Goal: Information Seeking & Learning: Learn about a topic

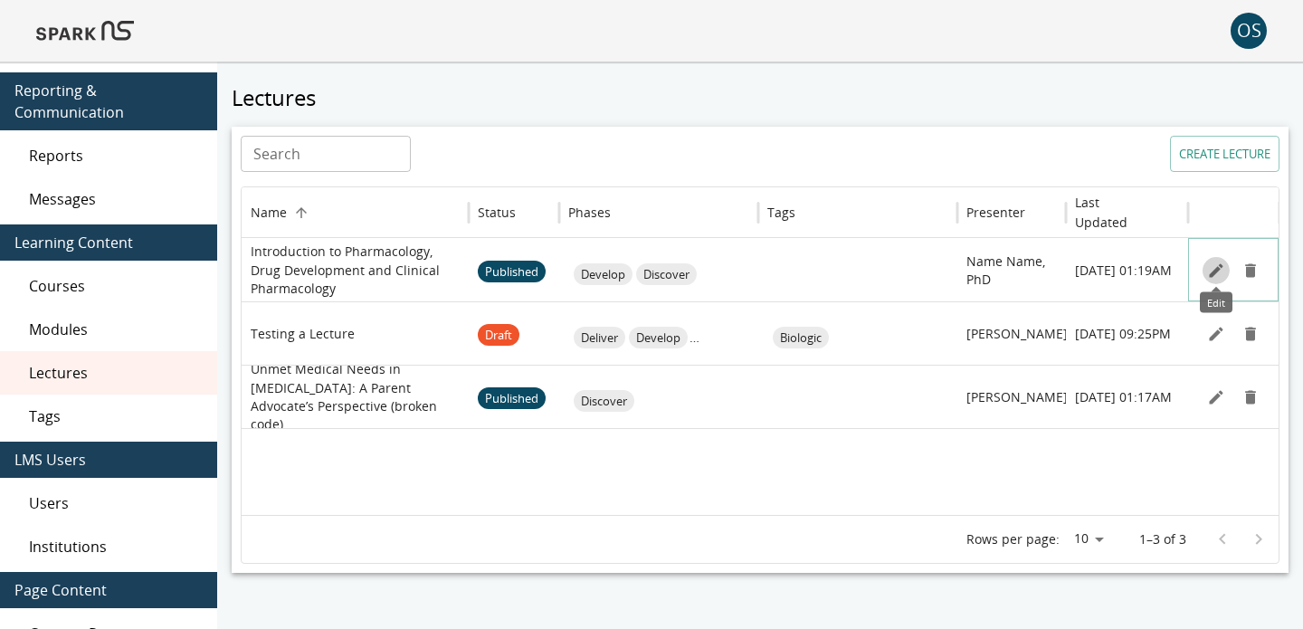
click at [1209, 272] on icon "Edit" at bounding box center [1216, 271] width 18 height 18
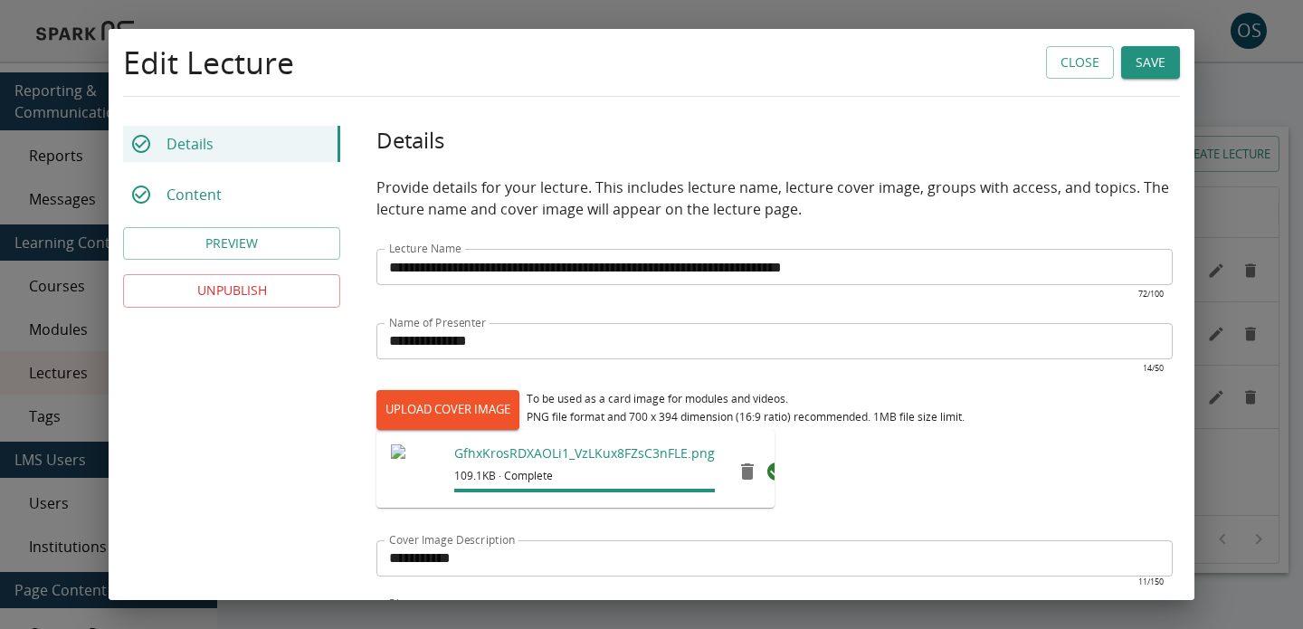
scroll to position [465, 0]
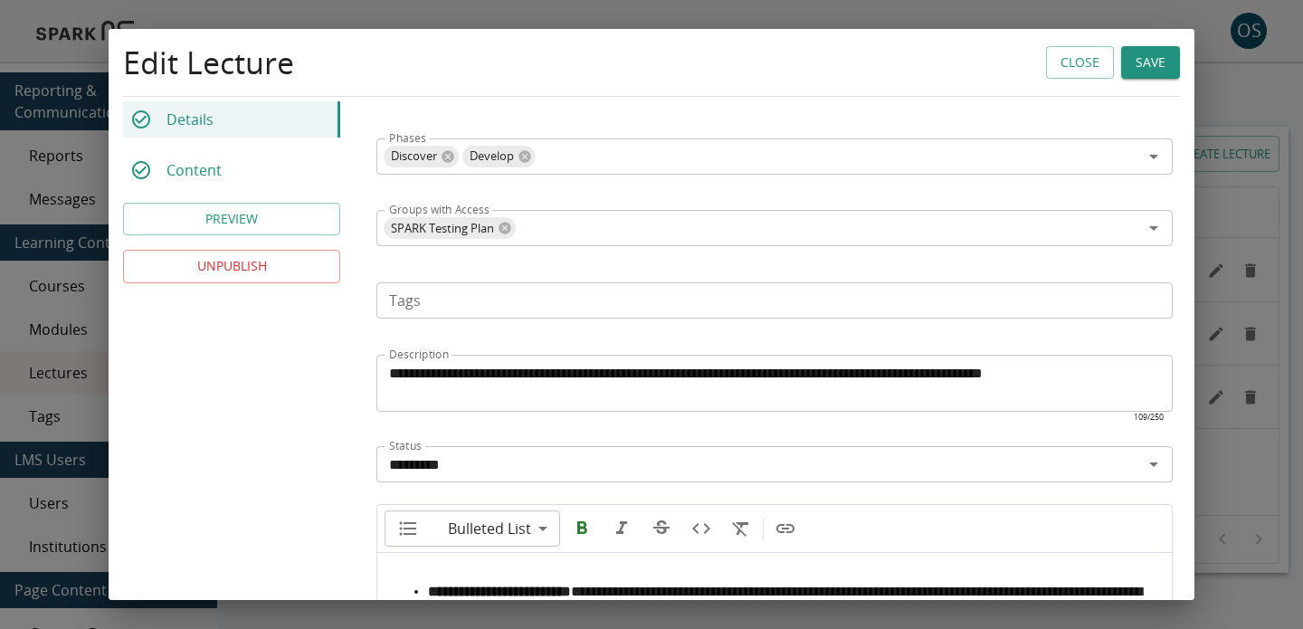
click at [305, 227] on button "PREVIEW" at bounding box center [231, 219] width 217 height 33
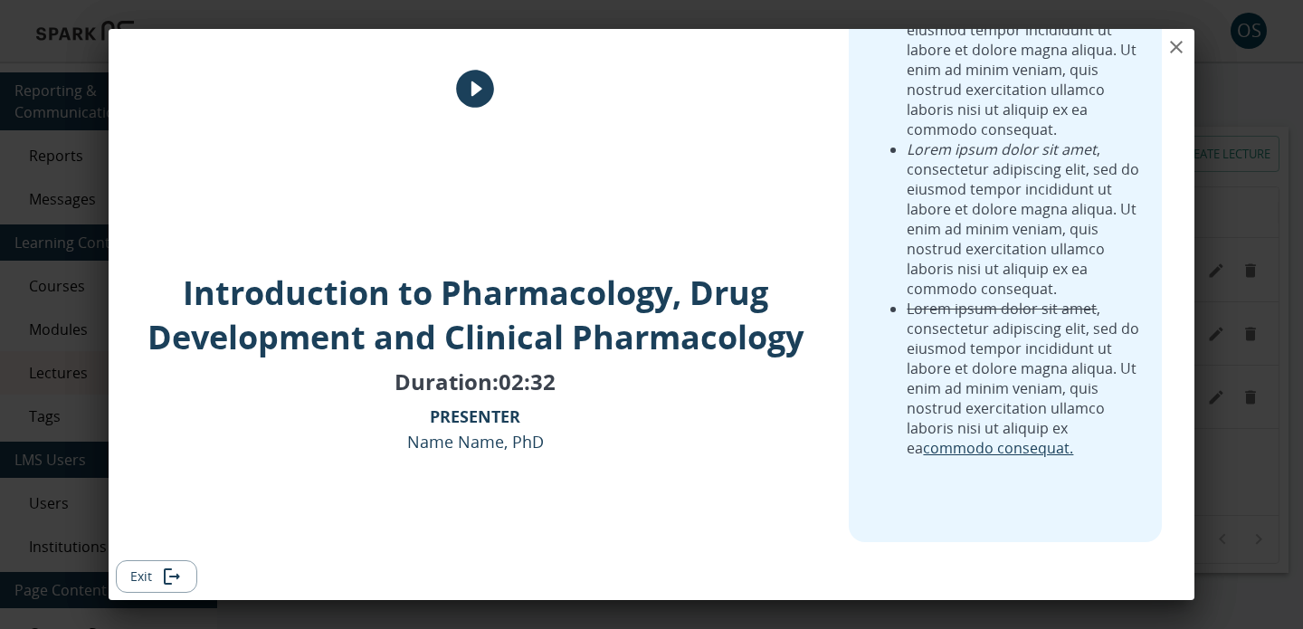
scroll to position [0, 0]
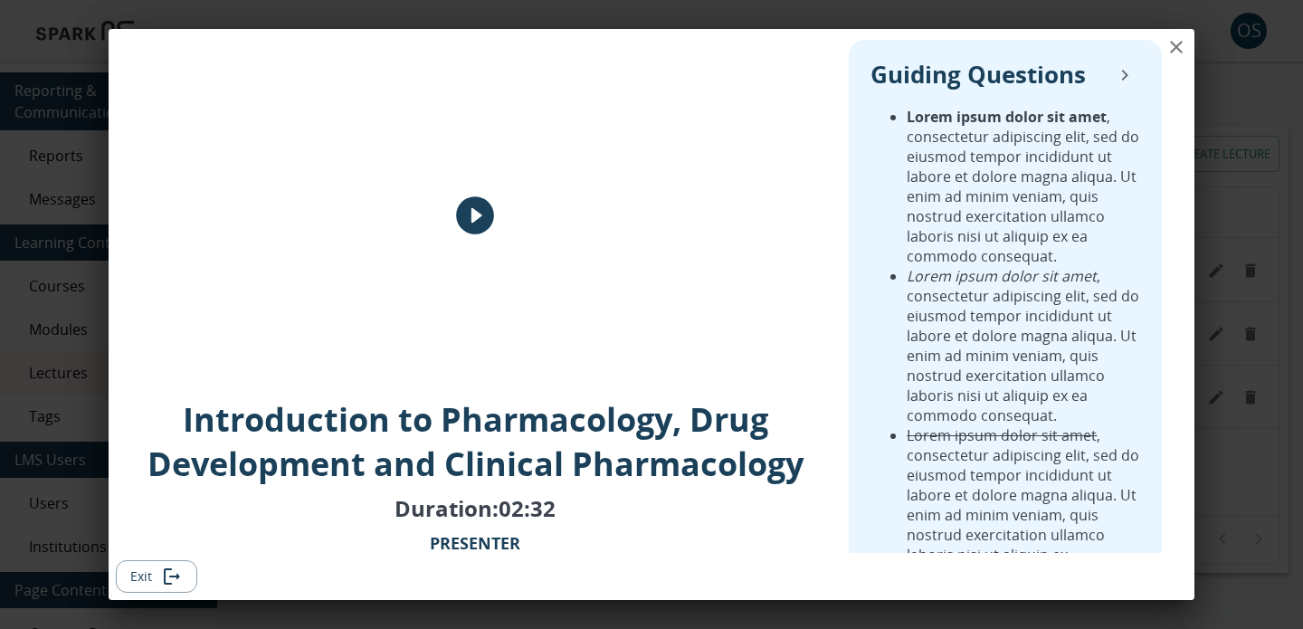
click at [1177, 52] on icon "close" at bounding box center [1177, 47] width 22 height 22
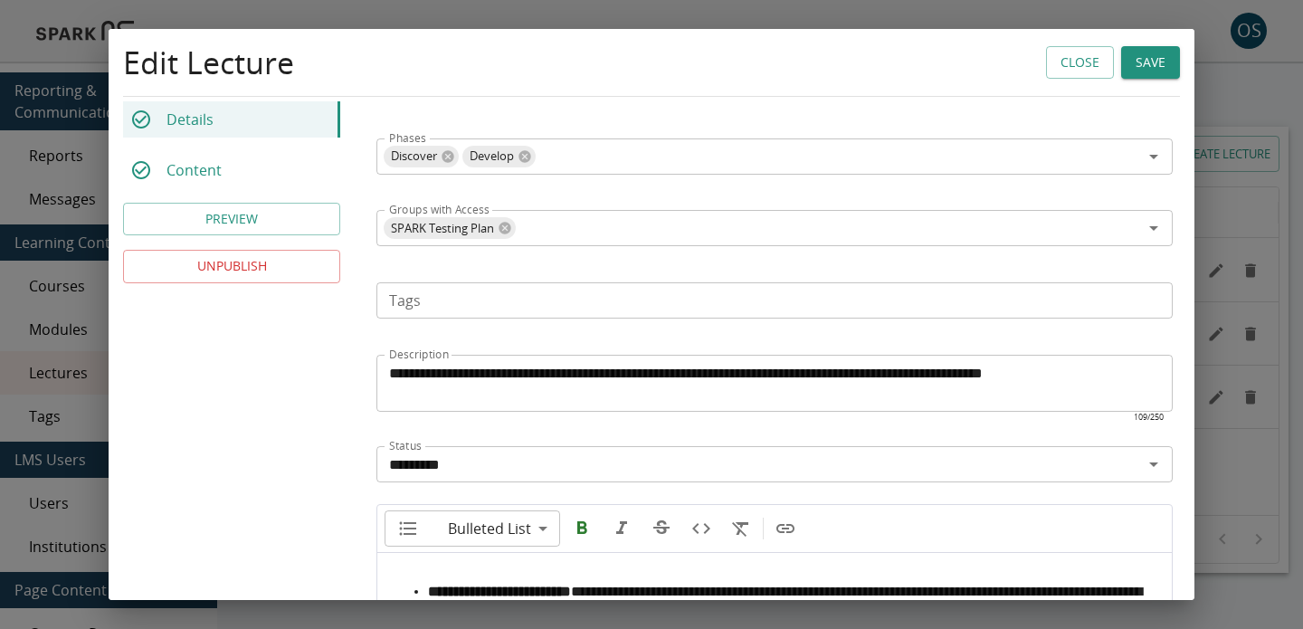
click at [1052, 73] on button "Close" at bounding box center [1080, 62] width 68 height 33
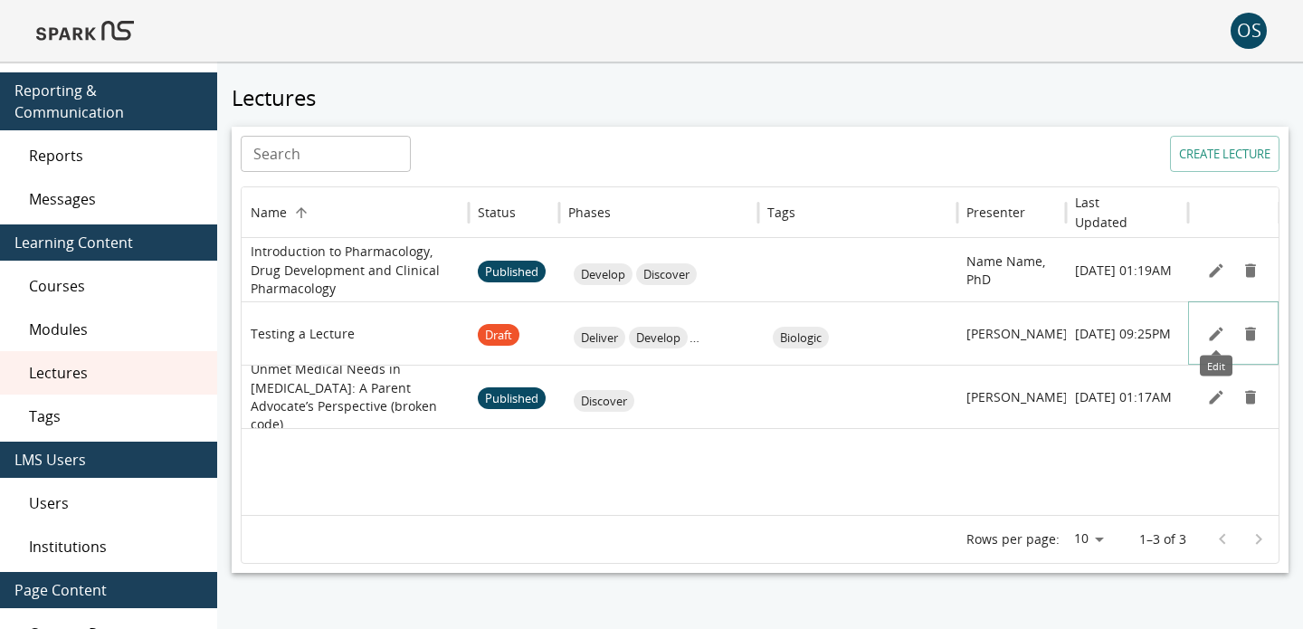
click at [1213, 340] on icon "Edit" at bounding box center [1216, 334] width 18 height 18
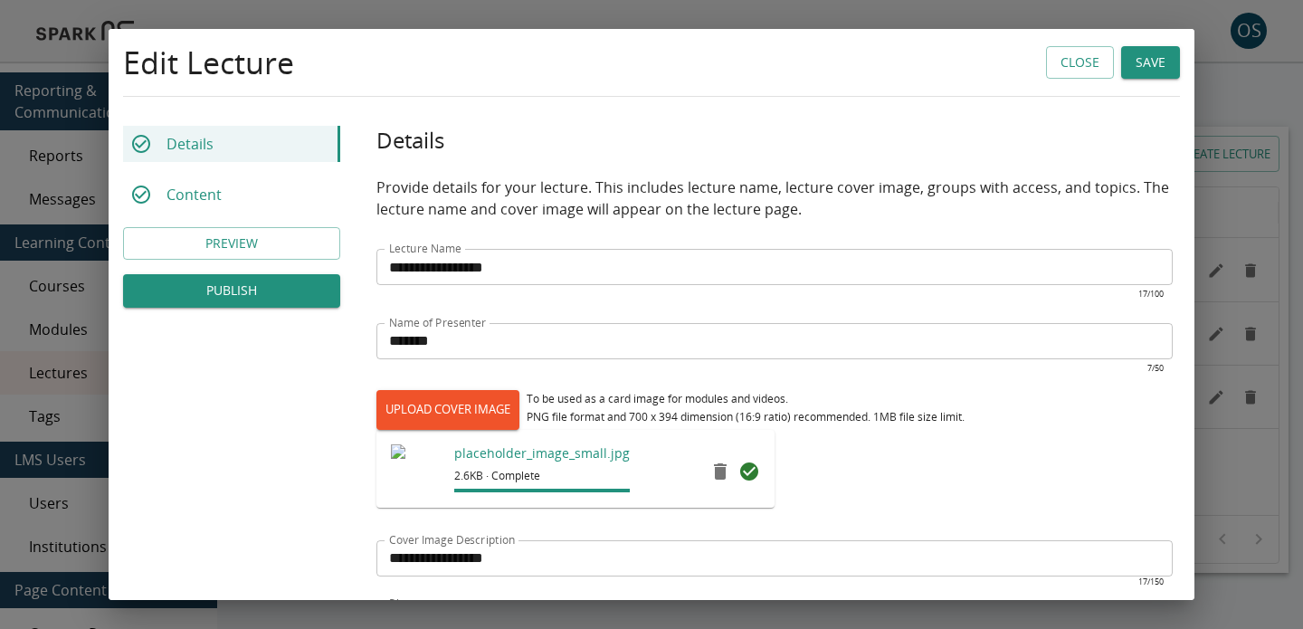
scroll to position [466, 0]
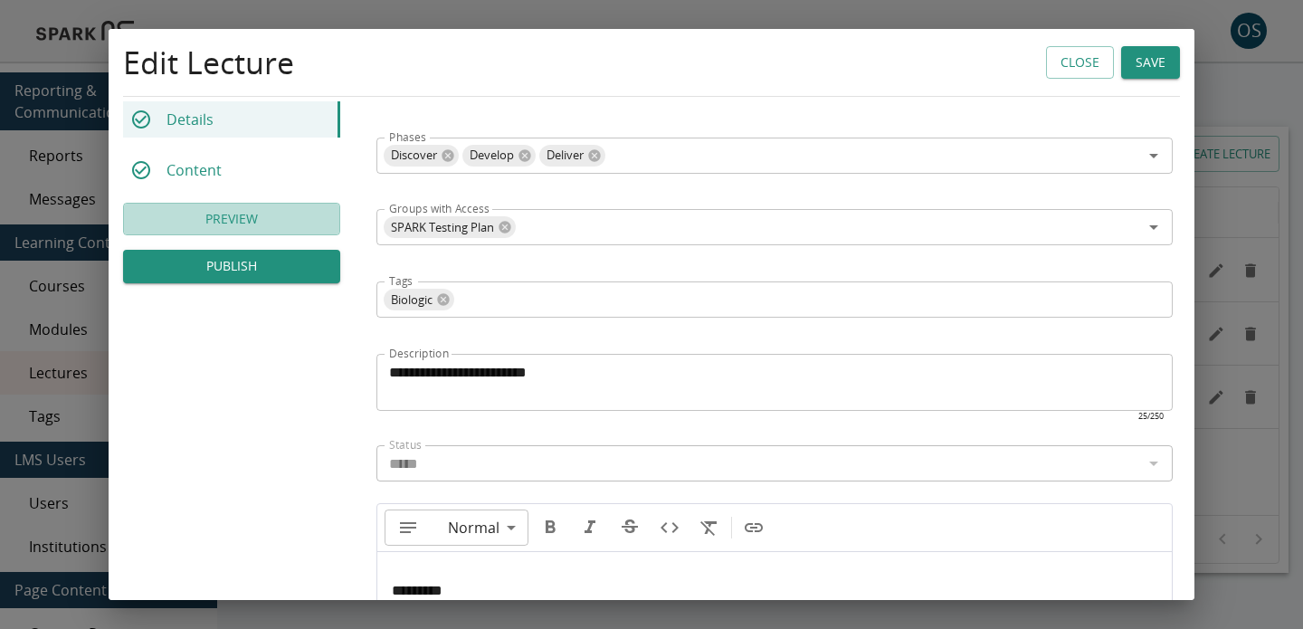
click at [255, 222] on button "PREVIEW" at bounding box center [231, 219] width 217 height 33
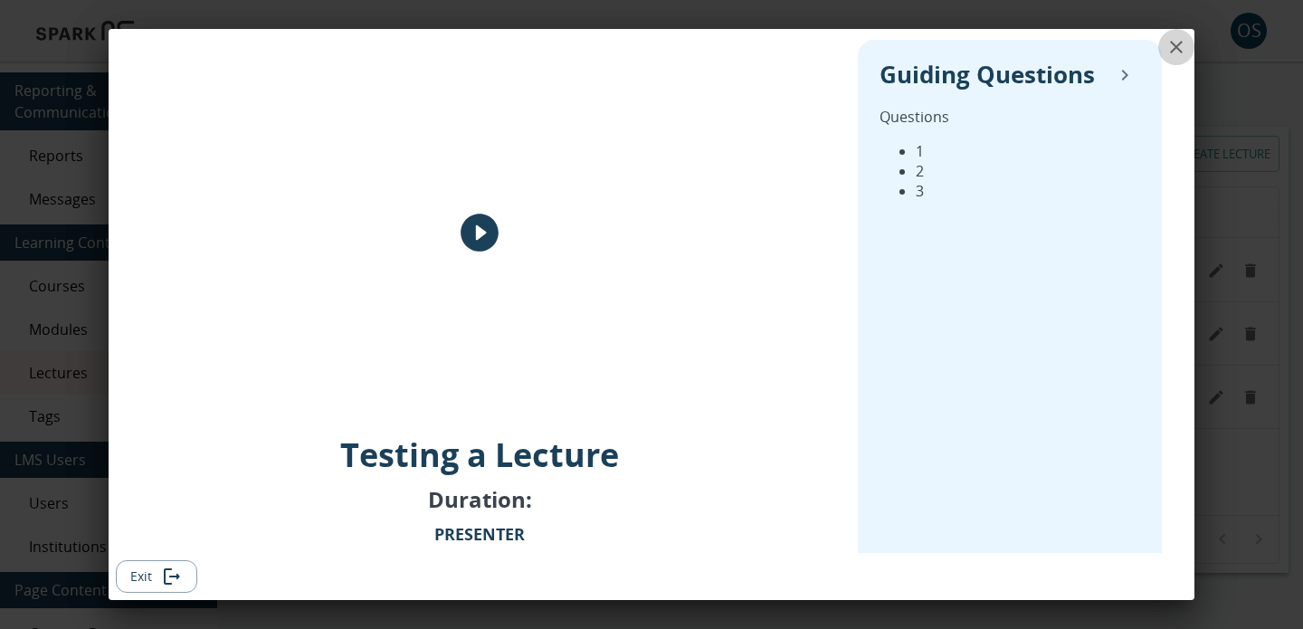
click at [1170, 55] on icon "close" at bounding box center [1177, 47] width 22 height 22
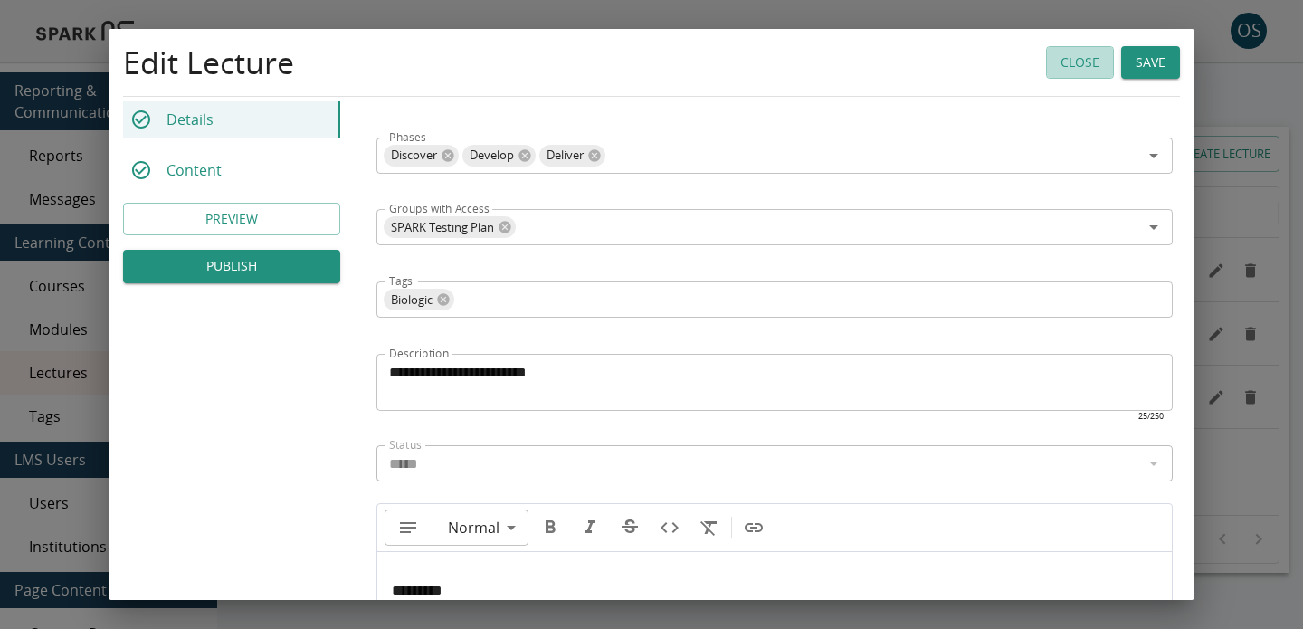
click at [1076, 67] on button "Close" at bounding box center [1080, 62] width 68 height 33
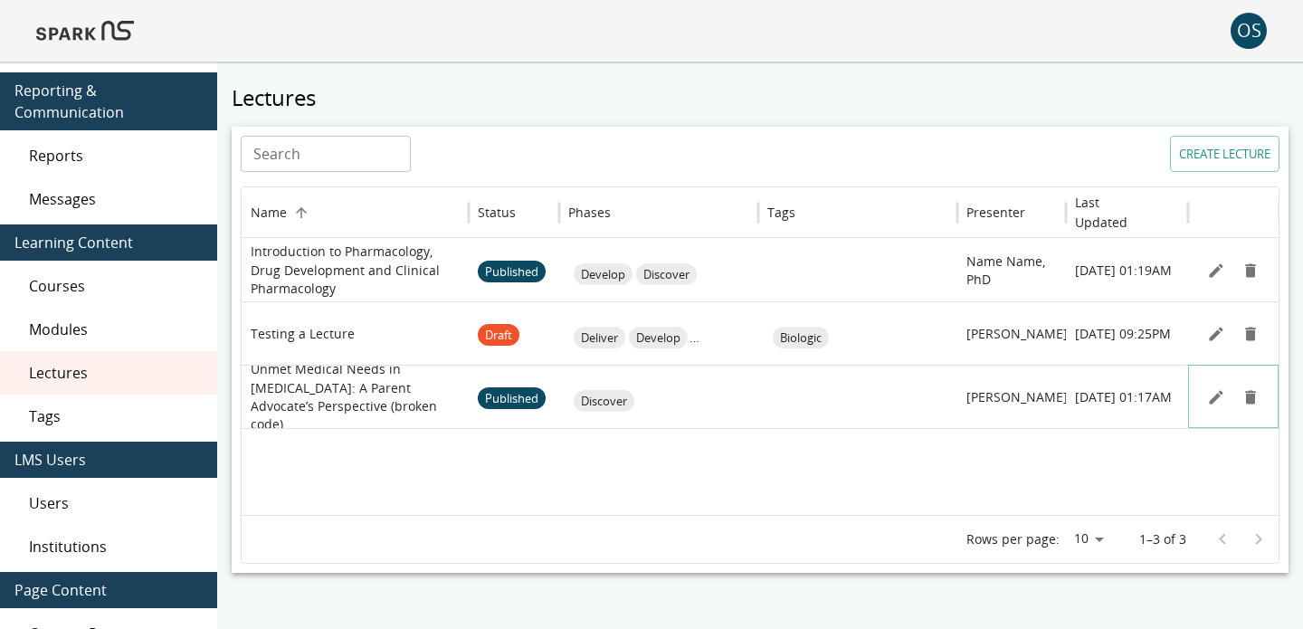
click at [1210, 409] on button "Edit" at bounding box center [1216, 397] width 27 height 27
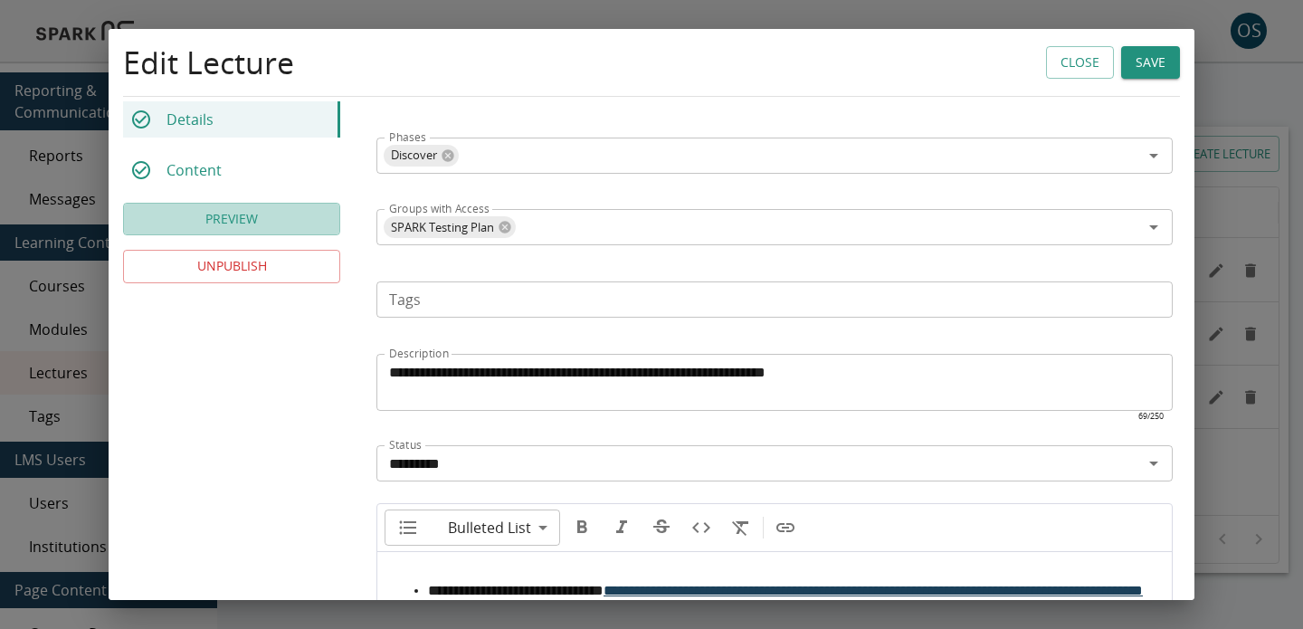
click at [319, 233] on button "PREVIEW" at bounding box center [231, 219] width 217 height 33
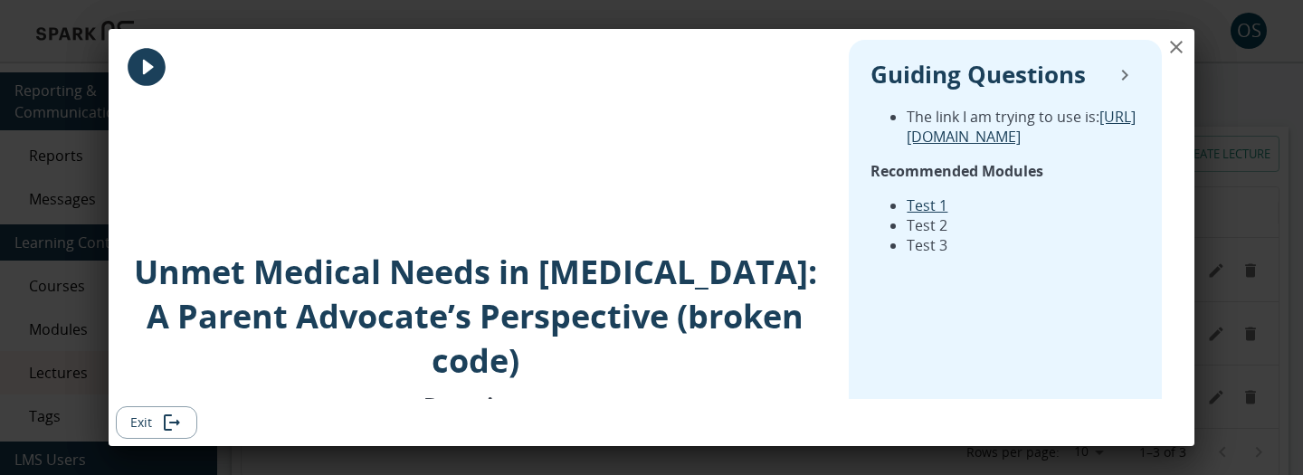
click at [1171, 48] on icon "close" at bounding box center [1177, 47] width 22 height 22
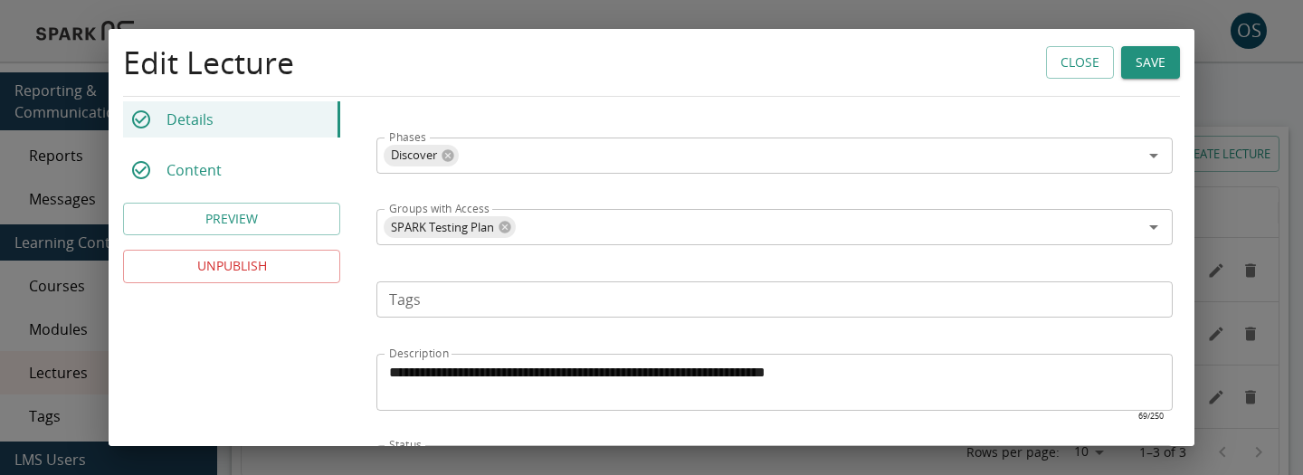
click at [297, 217] on button "PREVIEW" at bounding box center [231, 219] width 217 height 33
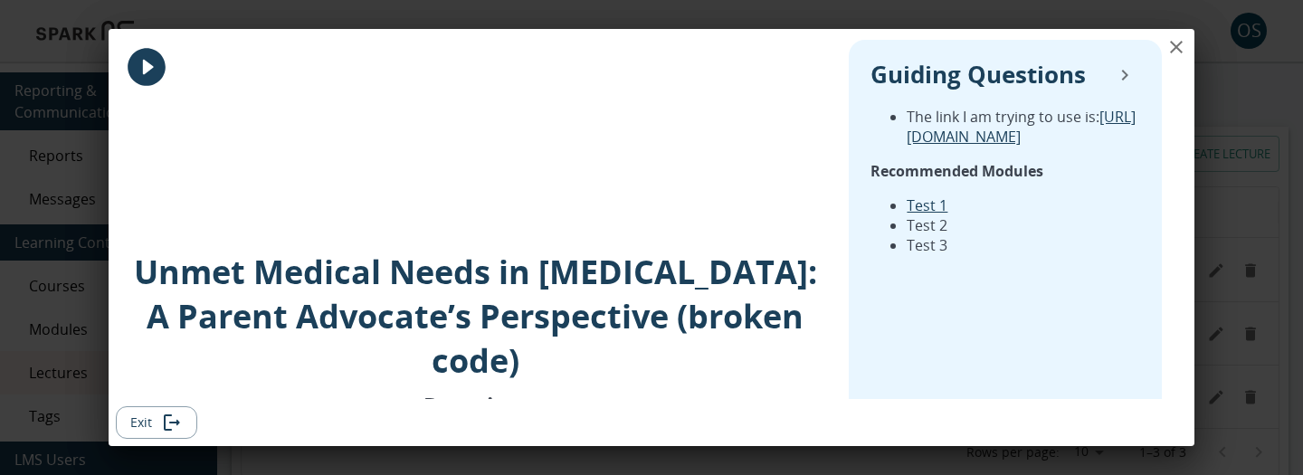
click at [176, 412] on icon "Exit" at bounding box center [172, 423] width 22 height 22
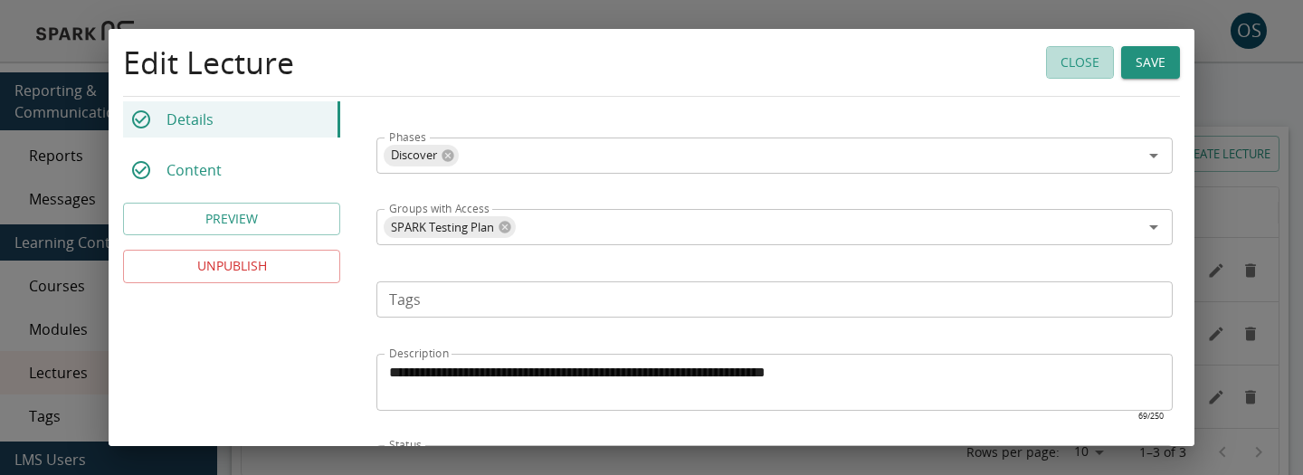
click at [1059, 55] on button "Close" at bounding box center [1080, 62] width 68 height 33
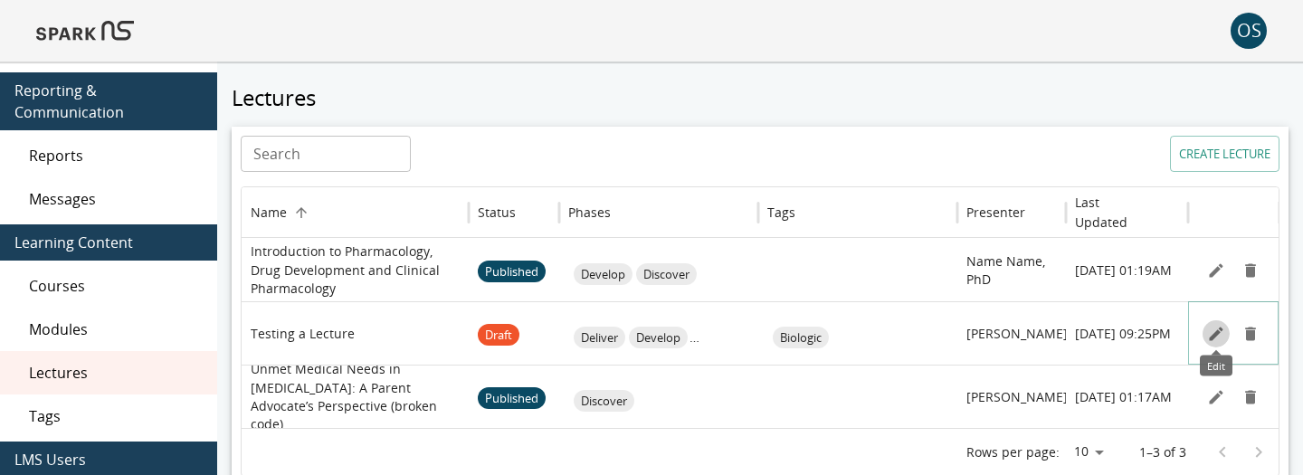
click at [1212, 329] on icon "Edit" at bounding box center [1216, 334] width 18 height 18
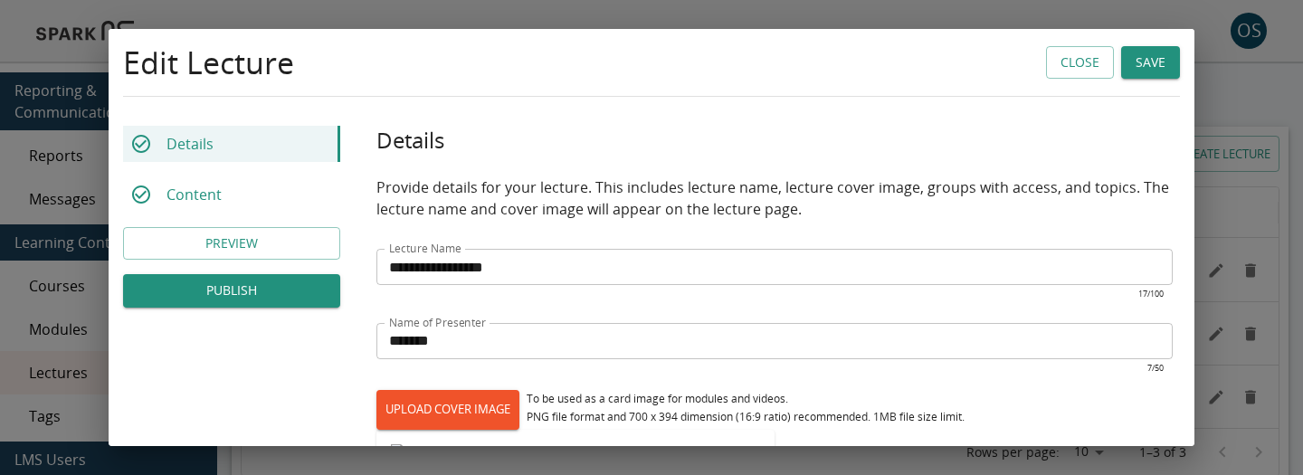
scroll to position [620, 0]
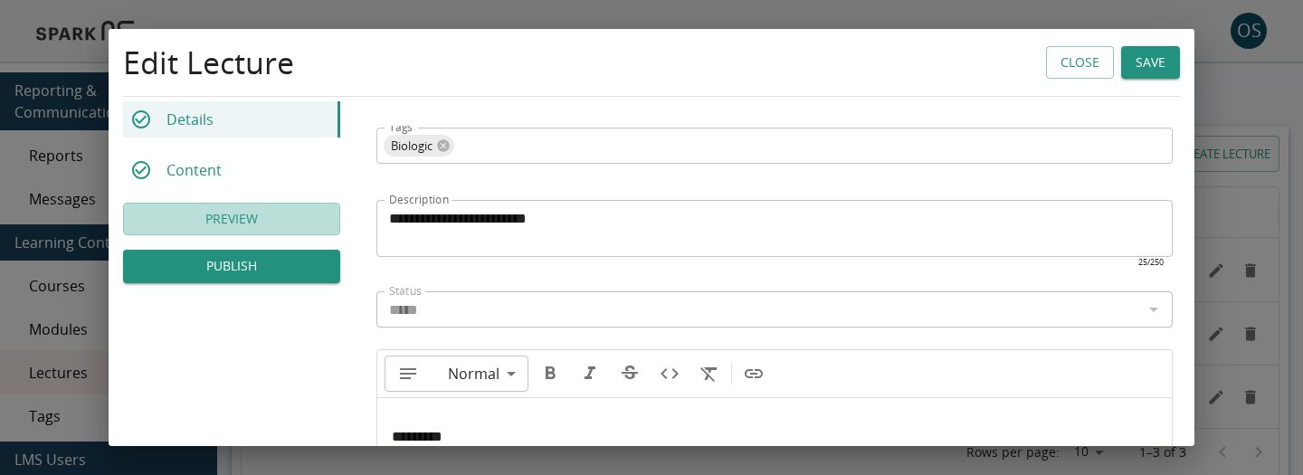
click at [306, 230] on button "PREVIEW" at bounding box center [231, 219] width 217 height 33
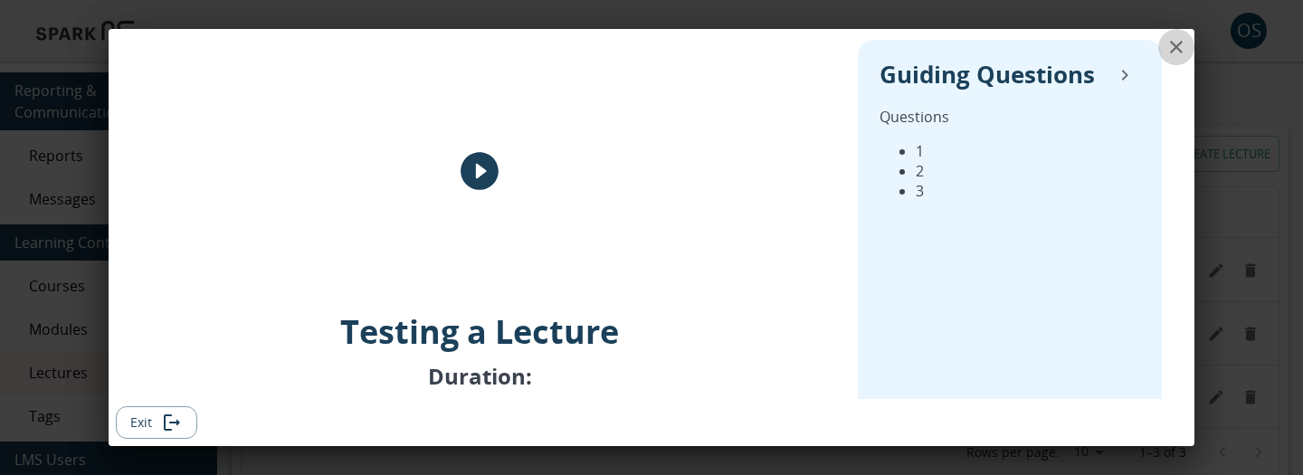
click at [1178, 49] on icon "close" at bounding box center [1176, 47] width 13 height 13
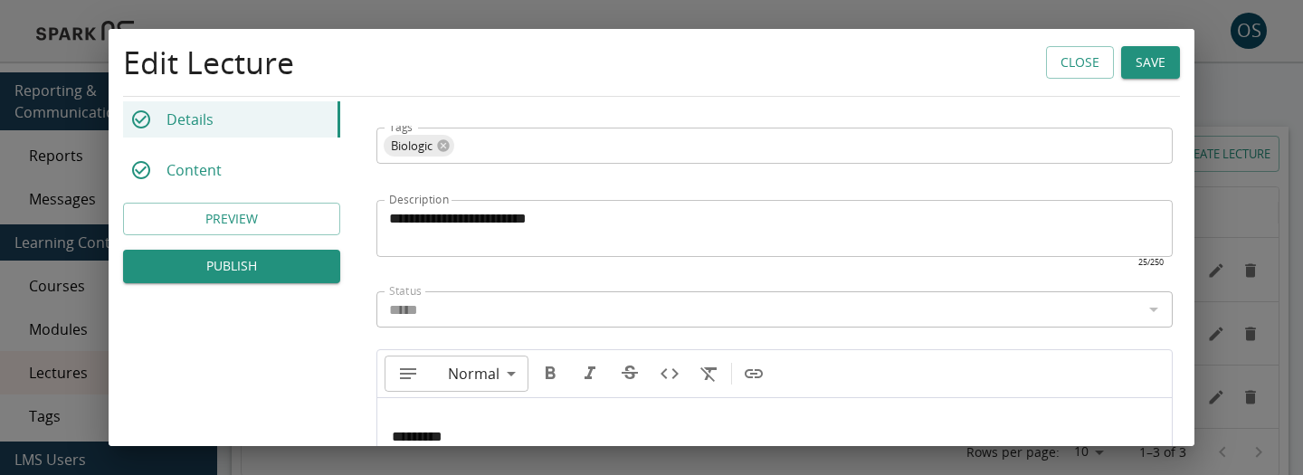
click at [1065, 65] on button "Close" at bounding box center [1080, 62] width 68 height 33
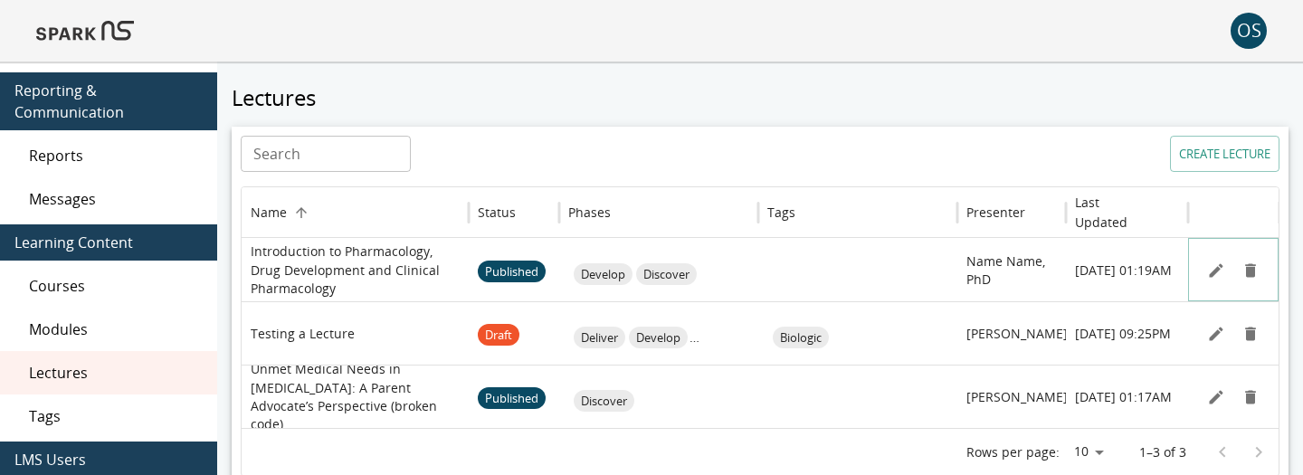
click at [1219, 275] on icon "Edit" at bounding box center [1216, 271] width 18 height 18
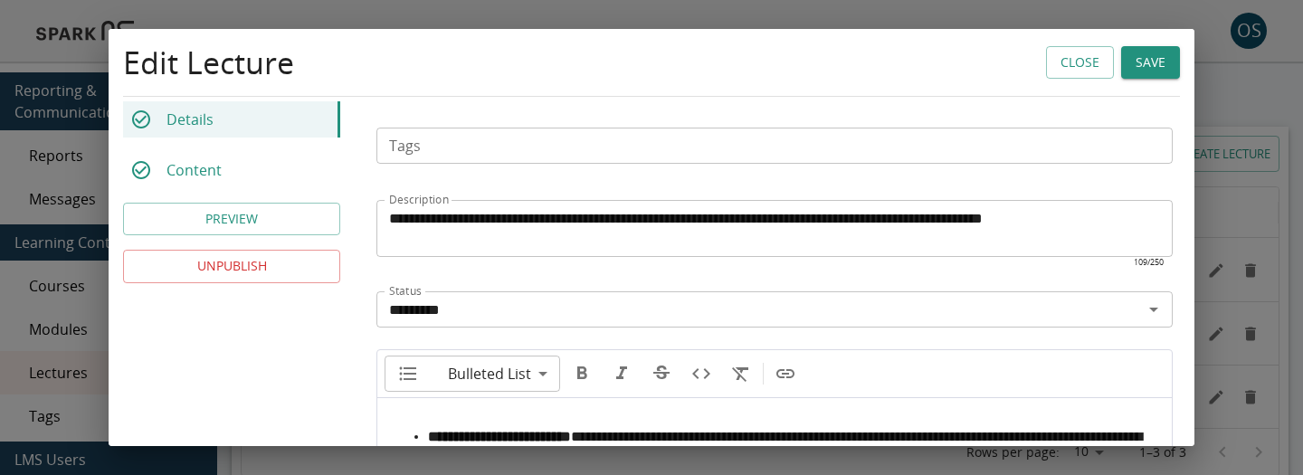
click at [300, 221] on button "PREVIEW" at bounding box center [231, 219] width 217 height 33
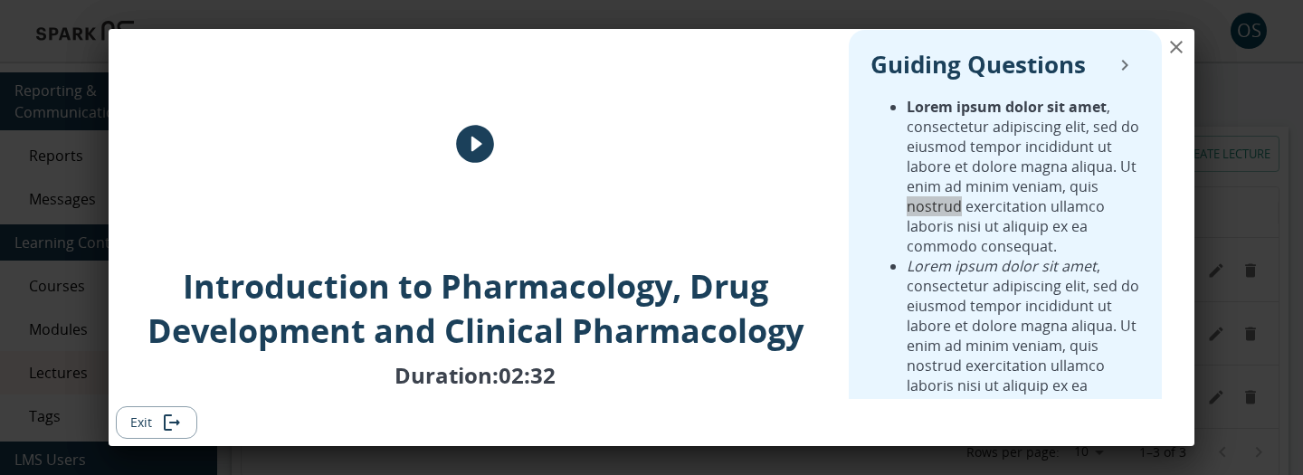
scroll to position [0, 0]
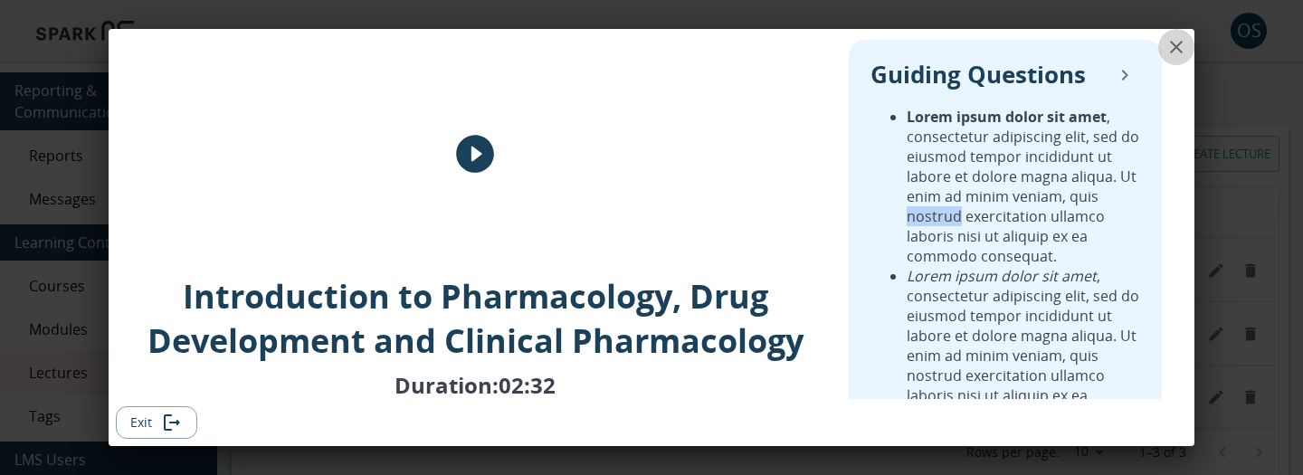
click at [1178, 50] on icon "close" at bounding box center [1176, 47] width 13 height 13
